Goal: Browse casually: Explore the website without a specific task or goal

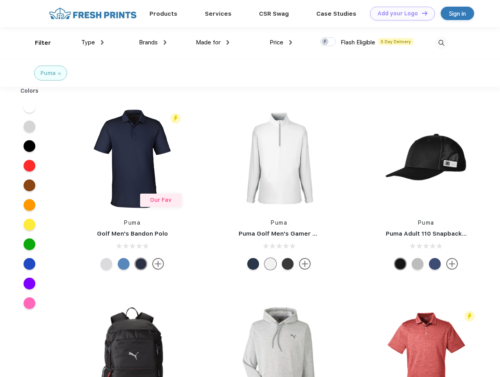
click at [399, 13] on link "Add your Logo Design Tool" at bounding box center [402, 14] width 65 height 14
click at [0, 0] on div "Design Tool" at bounding box center [0, 0] width 0 height 0
click at [421, 13] on link "Add your Logo Design Tool" at bounding box center [402, 14] width 65 height 14
click at [38, 43] on div "Filter" at bounding box center [43, 42] width 16 height 9
click at [93, 42] on span "Type" at bounding box center [88, 42] width 14 height 7
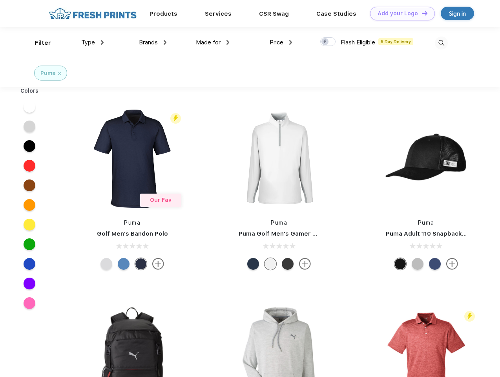
click at [153, 42] on span "Brands" at bounding box center [148, 42] width 19 height 7
click at [213, 42] on span "Made for" at bounding box center [208, 42] width 25 height 7
click at [281, 42] on span "Price" at bounding box center [277, 42] width 14 height 7
click at [328, 42] on div at bounding box center [327, 41] width 15 height 9
click at [325, 42] on input "checkbox" at bounding box center [322, 39] width 5 height 5
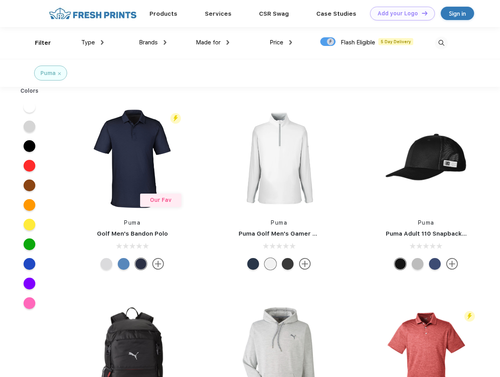
click at [441, 43] on img at bounding box center [441, 42] width 13 height 13
